Goal: Task Accomplishment & Management: Complete application form

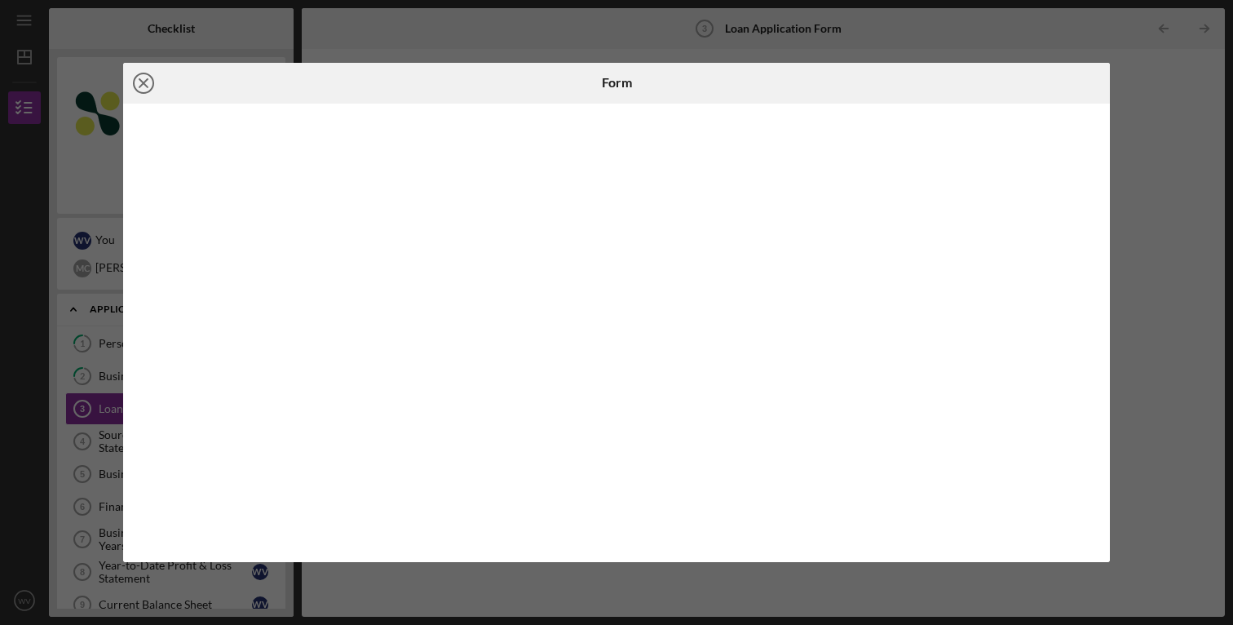
click at [146, 86] on line at bounding box center [143, 83] width 8 height 8
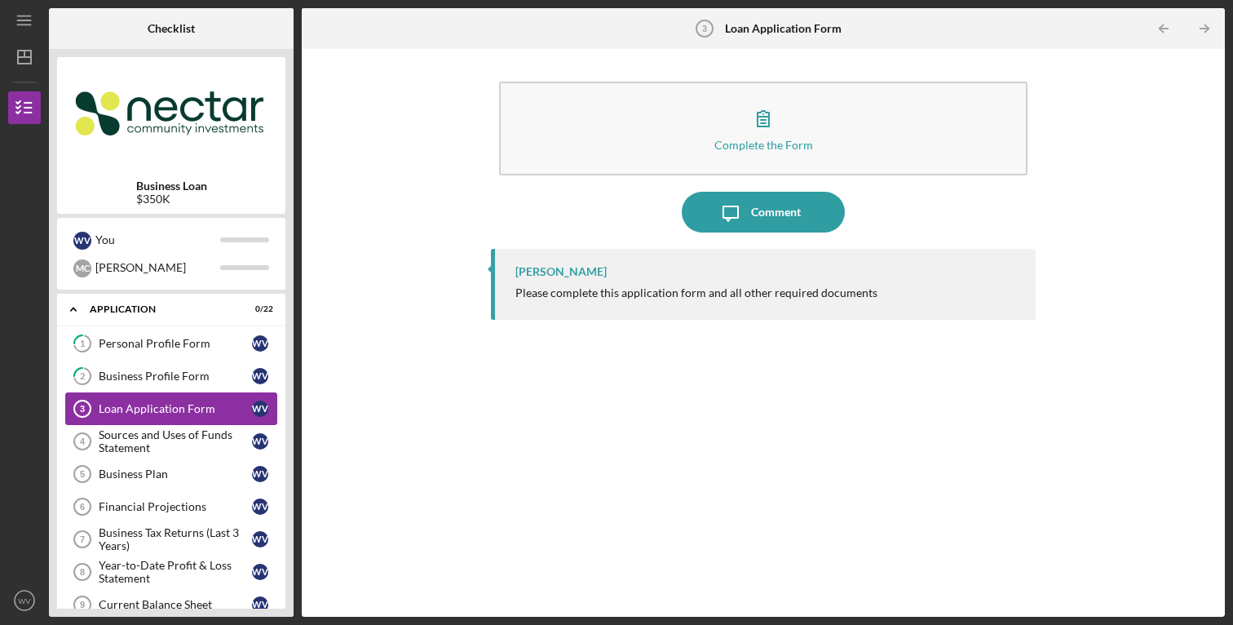
click at [174, 408] on div "Loan Application Form" at bounding box center [175, 408] width 153 height 13
click at [164, 431] on div "Sources and Uses of Funds Statement" at bounding box center [175, 441] width 153 height 26
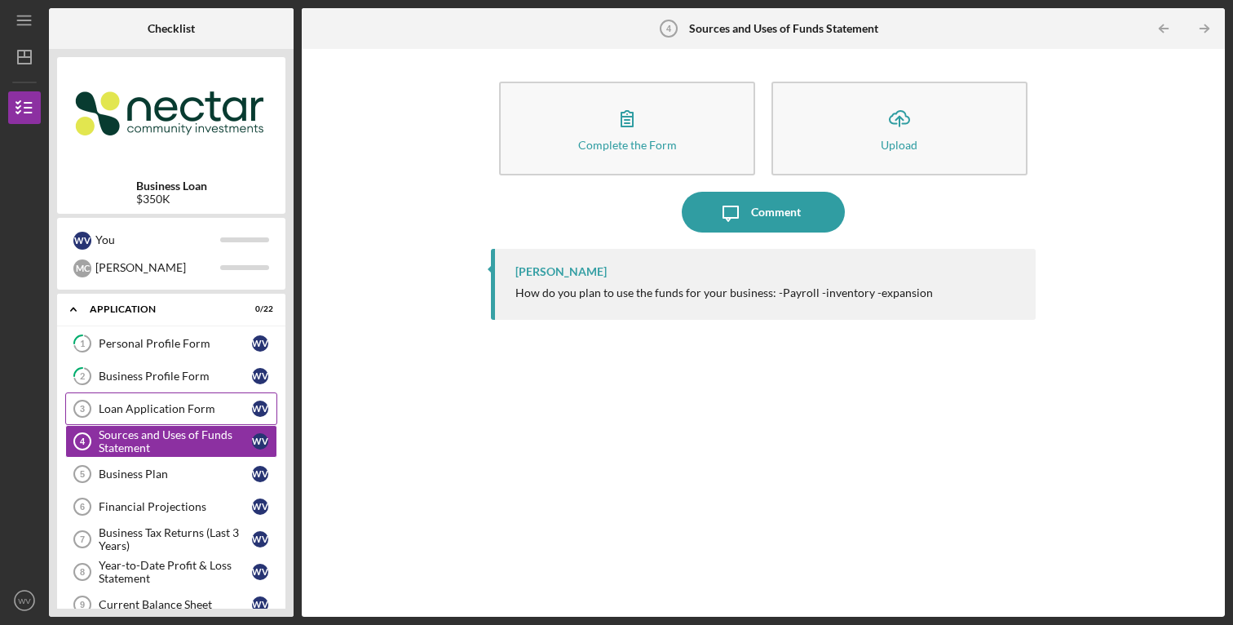
click at [169, 413] on div "Loan Application Form" at bounding box center [175, 408] width 153 height 13
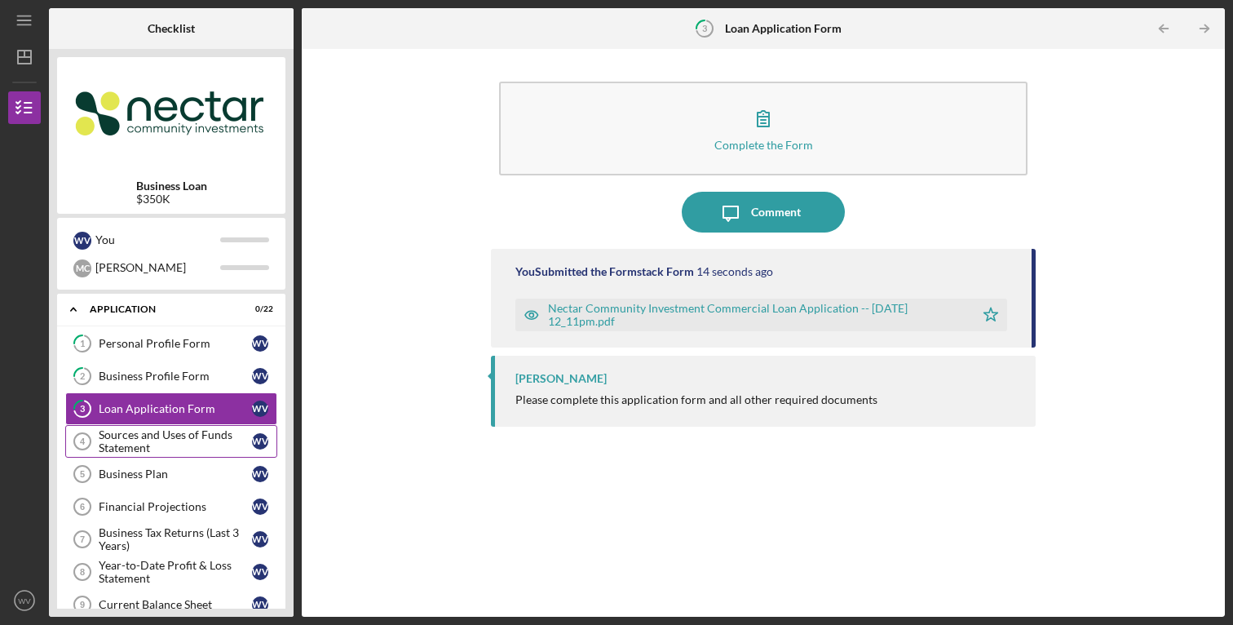
click at [168, 445] on div "Sources and Uses of Funds Statement" at bounding box center [175, 441] width 153 height 26
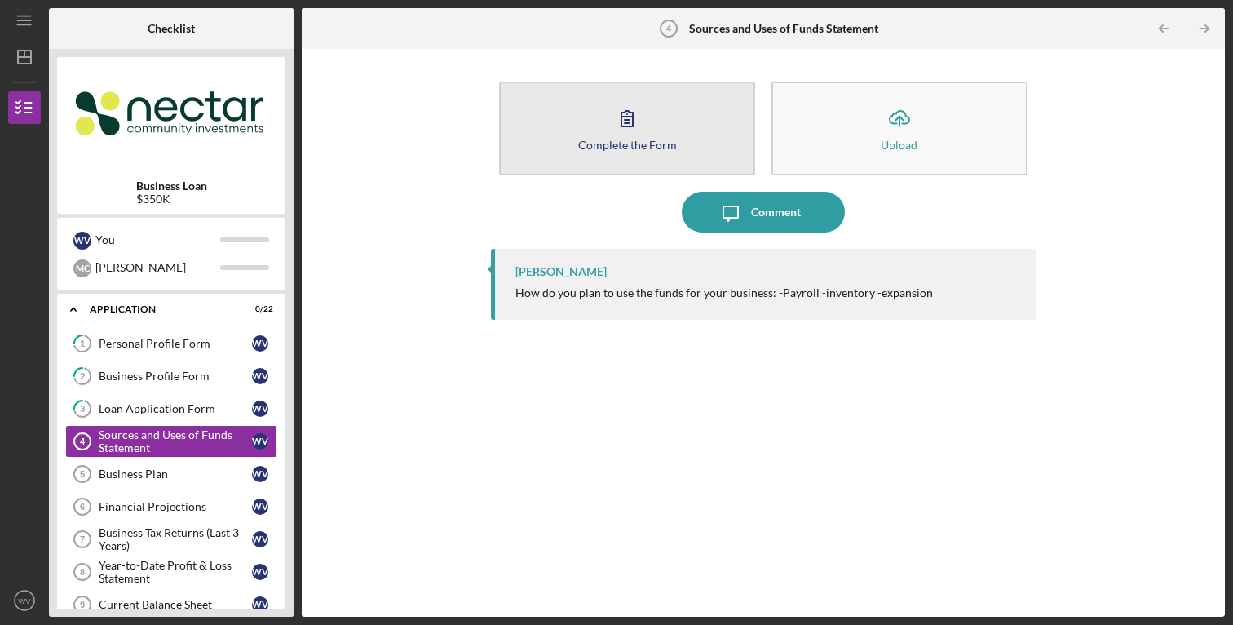
click at [625, 135] on icon "button" at bounding box center [627, 118] width 41 height 41
